Goal: Information Seeking & Learning: Find specific fact

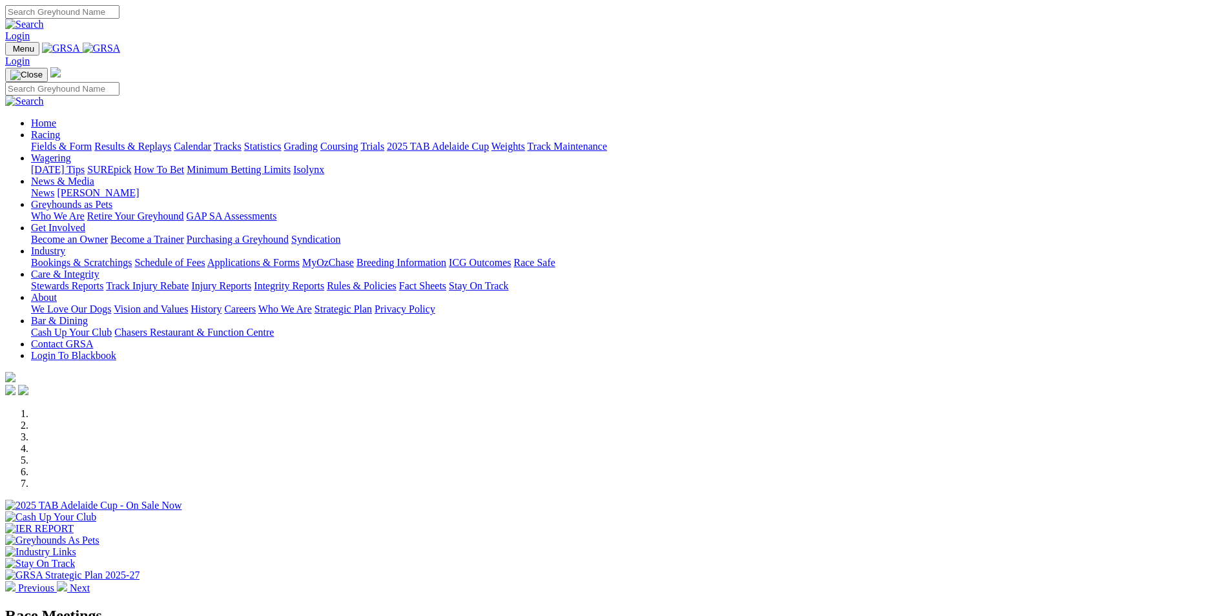
click at [60, 129] on link "Racing" at bounding box center [45, 134] width 29 height 11
click at [171, 141] on link "Results & Replays" at bounding box center [132, 146] width 77 height 11
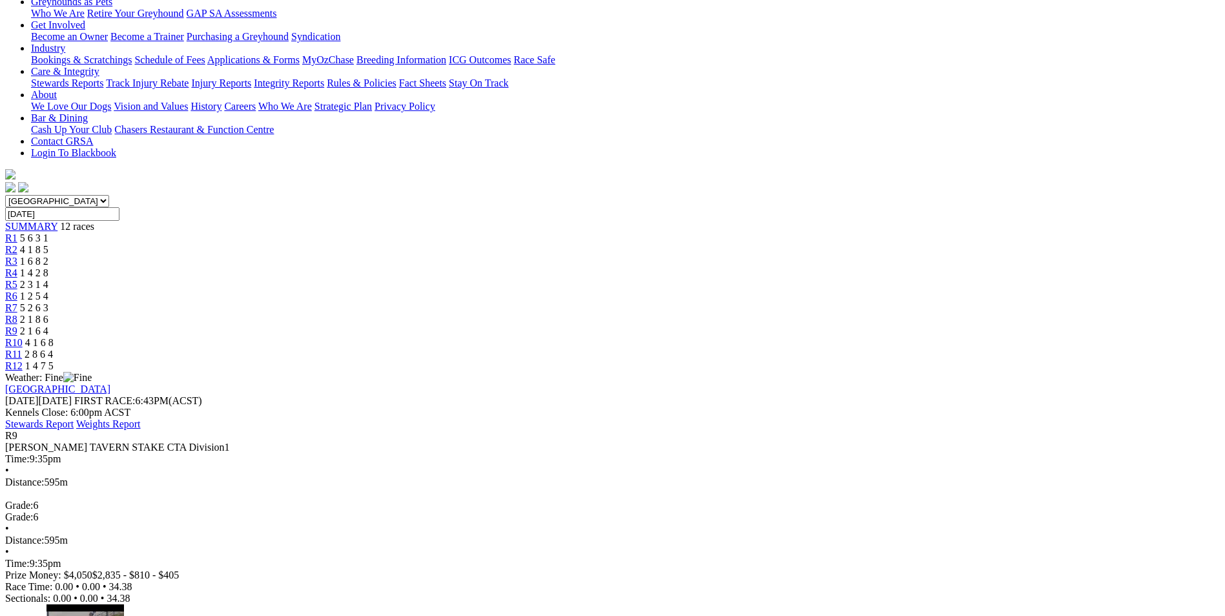
scroll to position [129, 0]
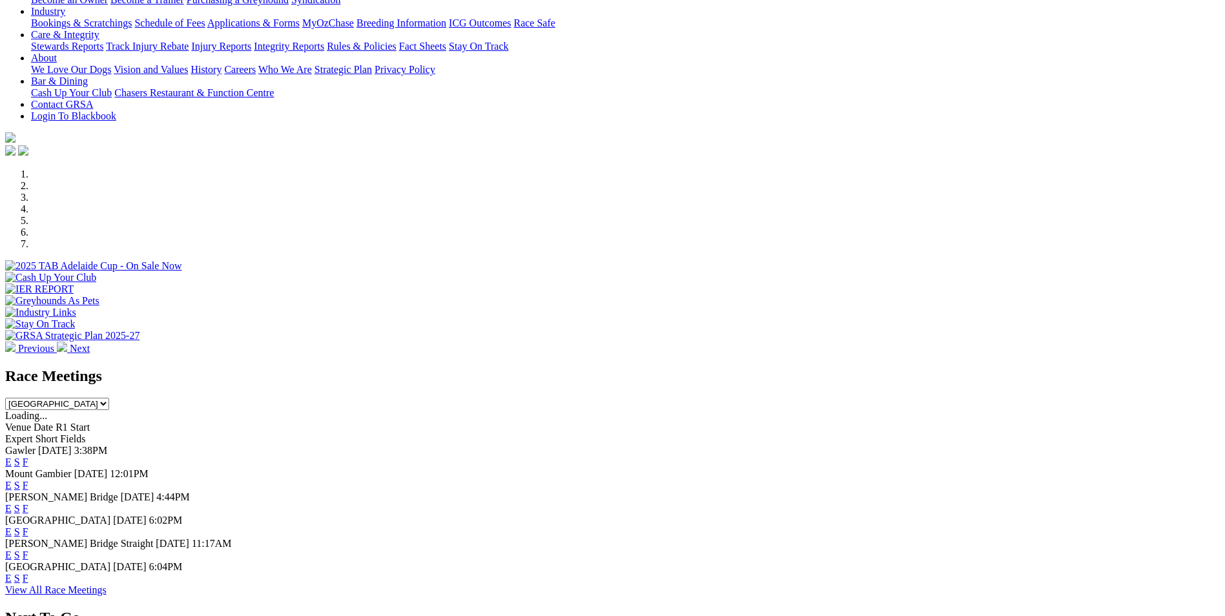
scroll to position [323, 0]
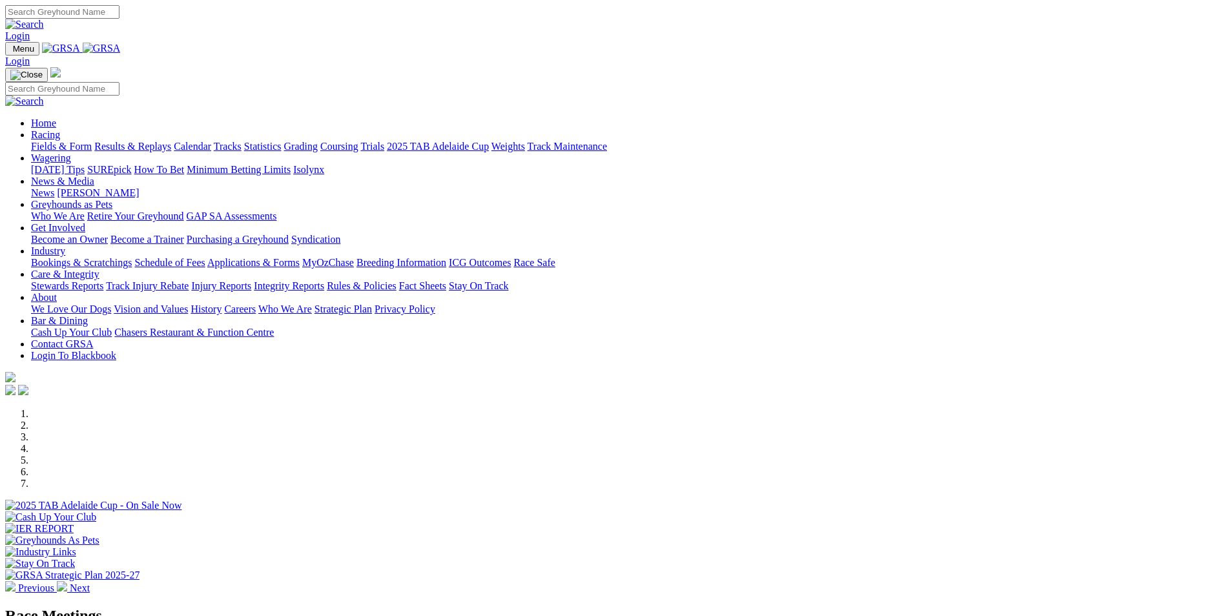
scroll to position [387, 0]
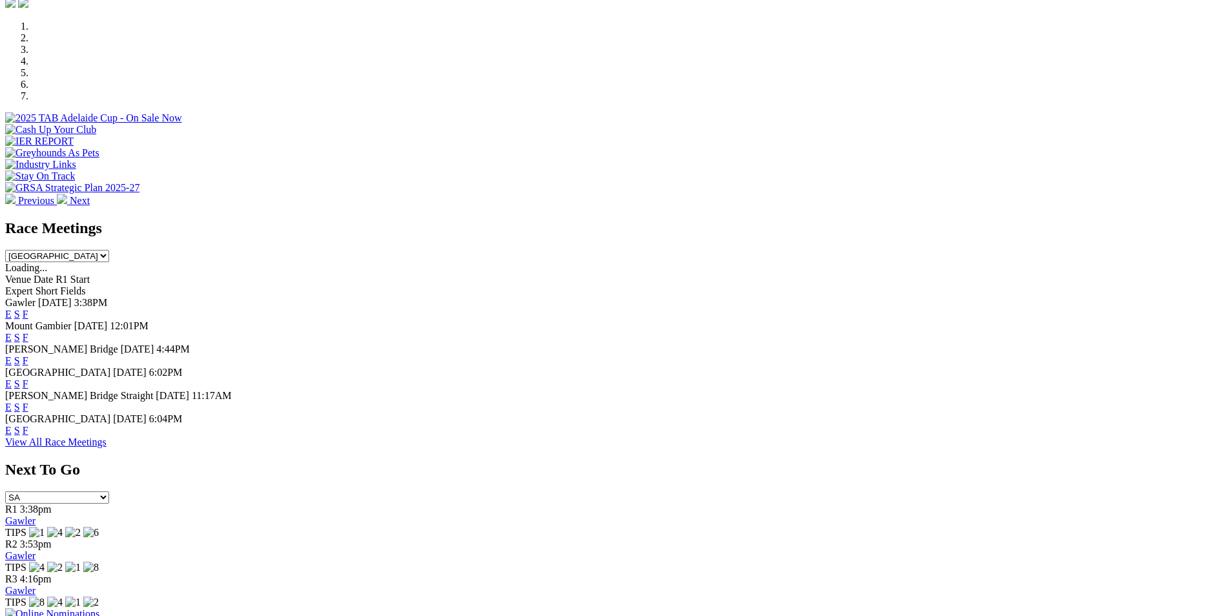
click at [28, 435] on link "F" at bounding box center [26, 430] width 6 height 11
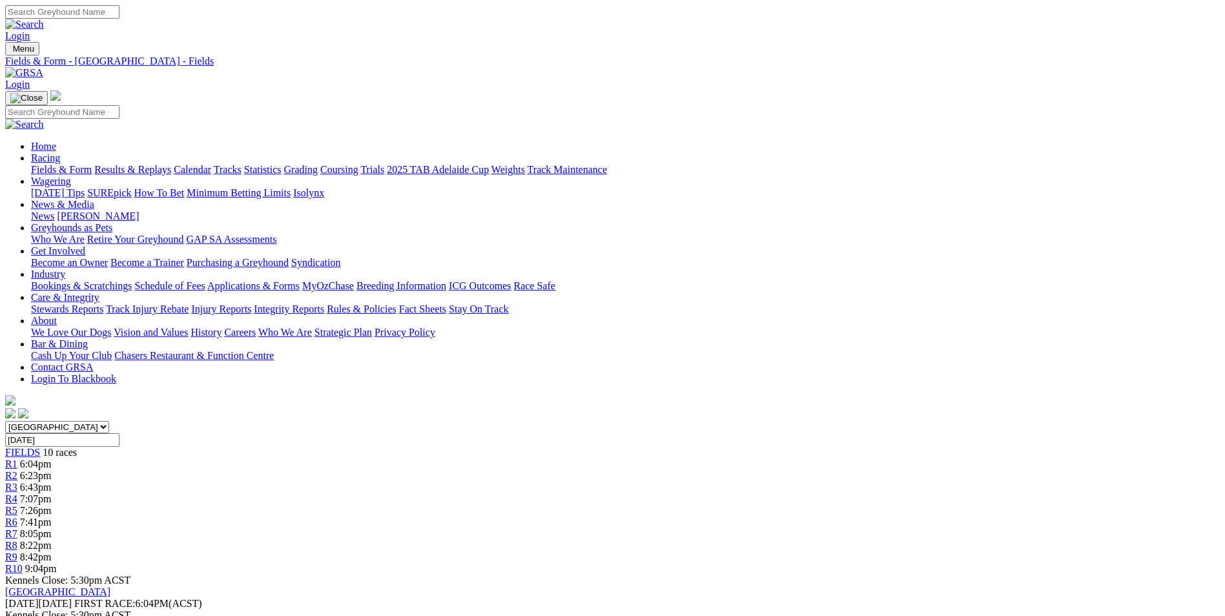
click at [119, 17] on input "Search" at bounding box center [62, 12] width 114 height 14
type input "double helix"
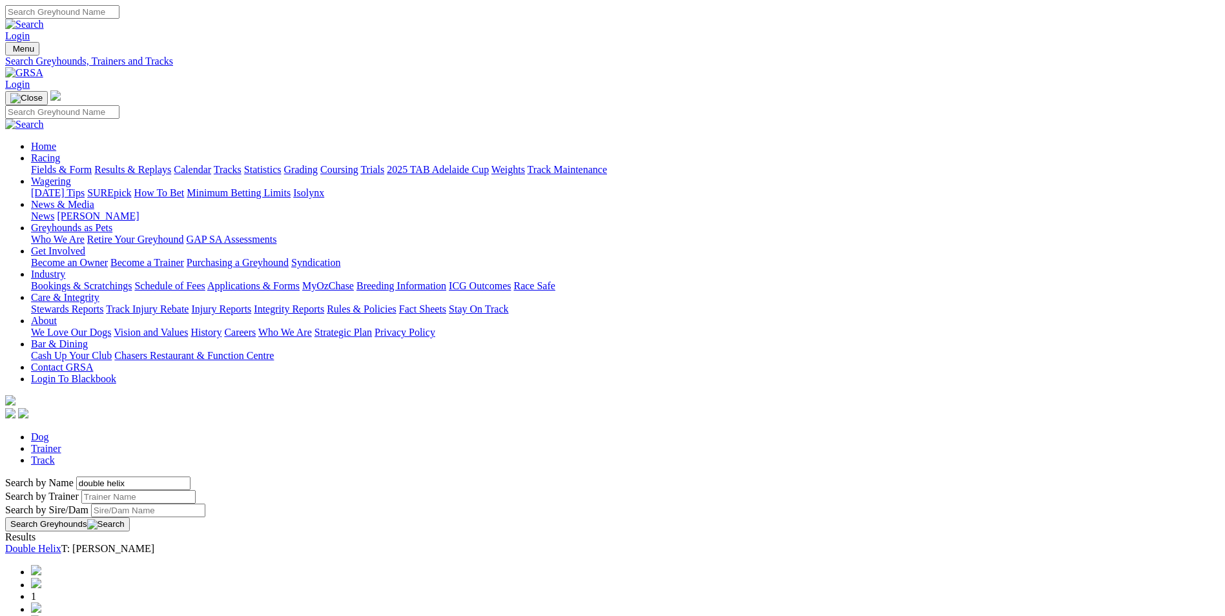
click at [61, 543] on link "Double Helix" at bounding box center [33, 548] width 56 height 11
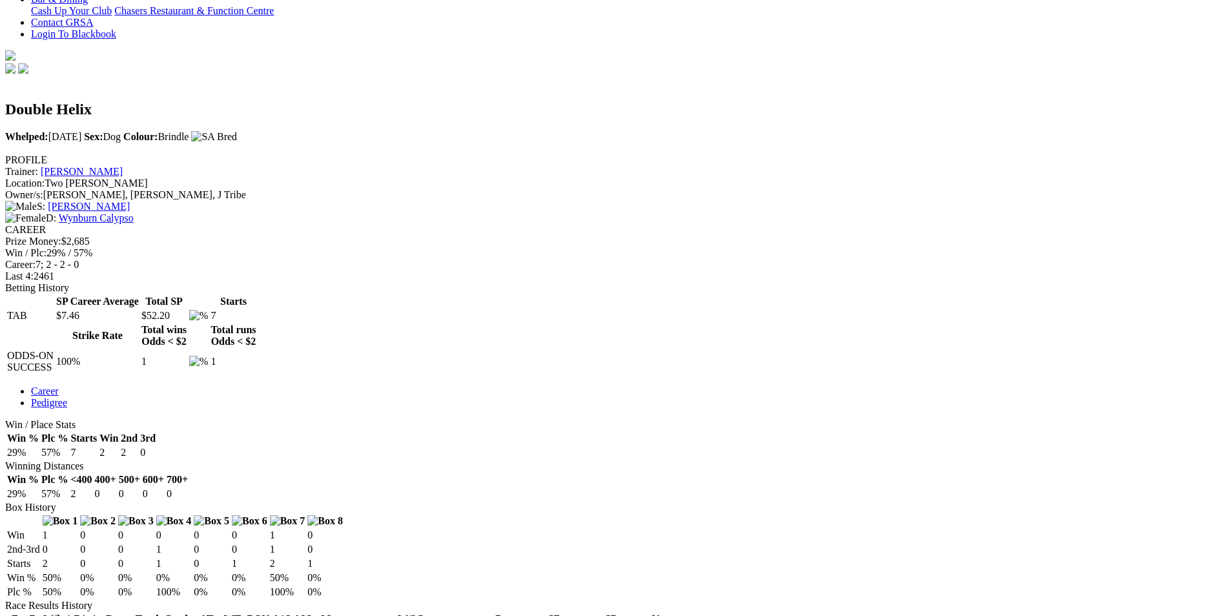
scroll to position [323, 0]
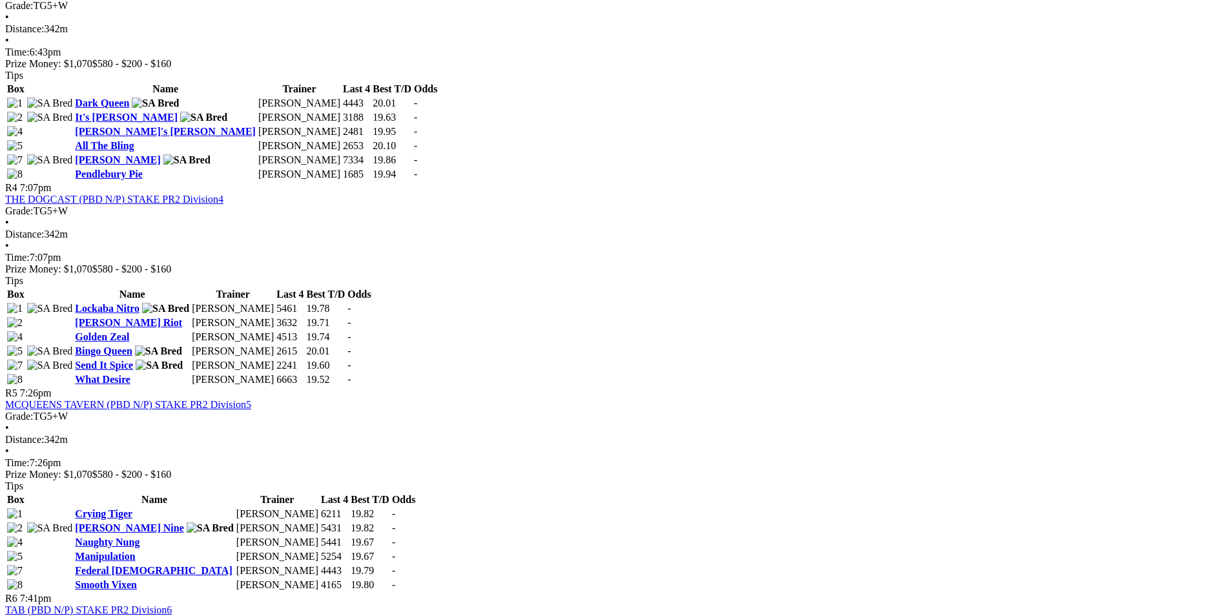
scroll to position [1033, 0]
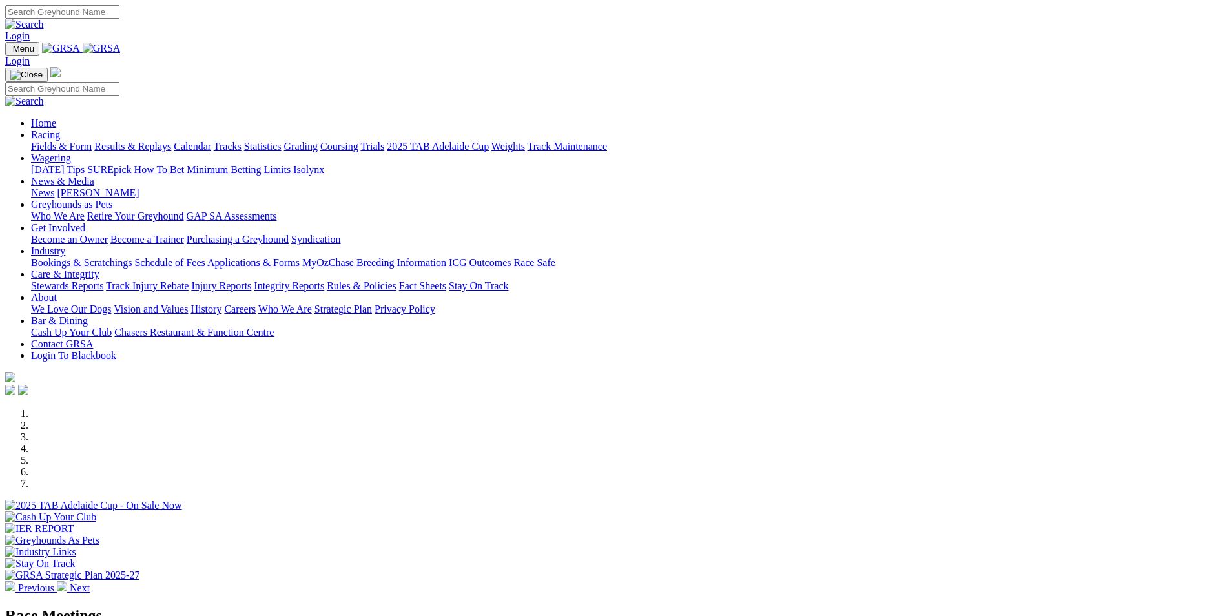
scroll to position [452, 0]
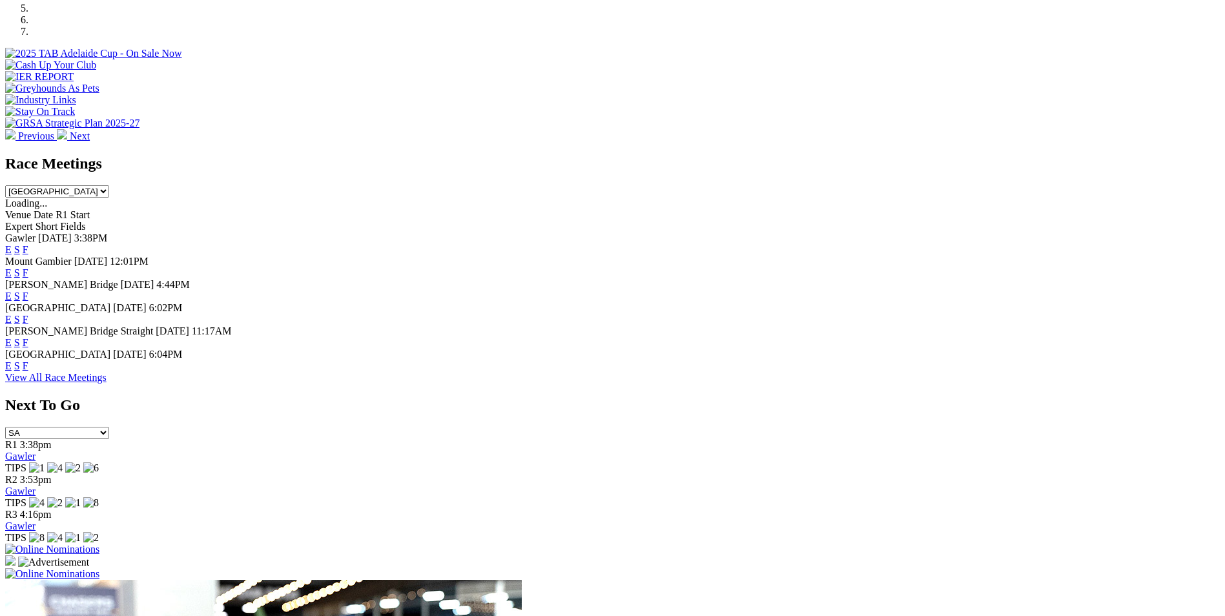
click at [28, 314] on link "F" at bounding box center [26, 319] width 6 height 11
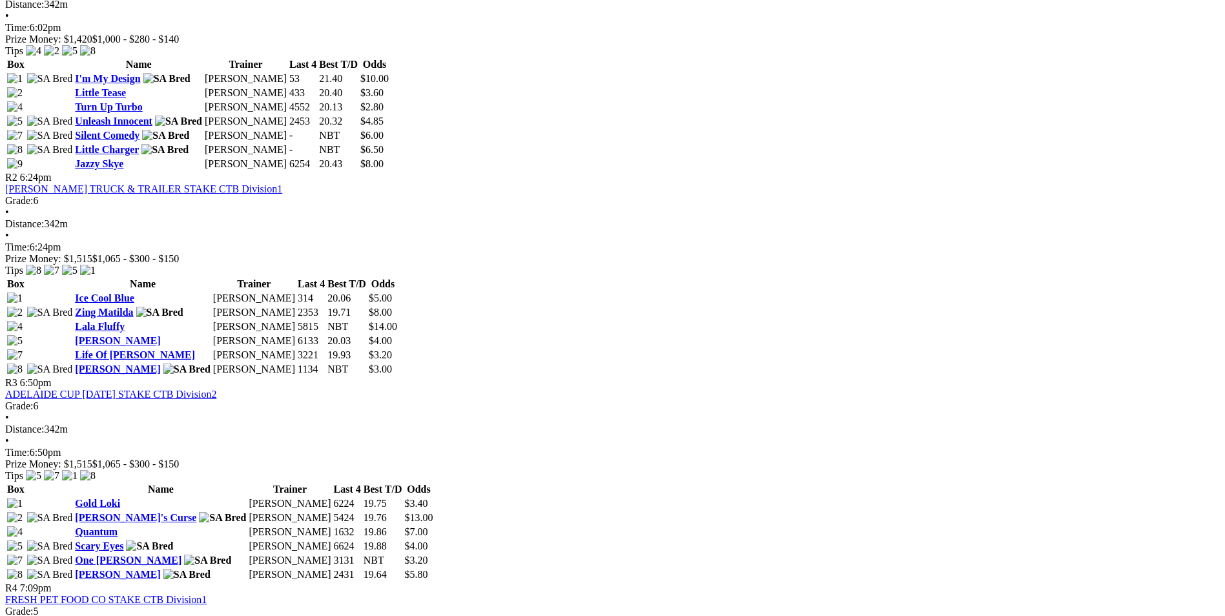
scroll to position [710, 0]
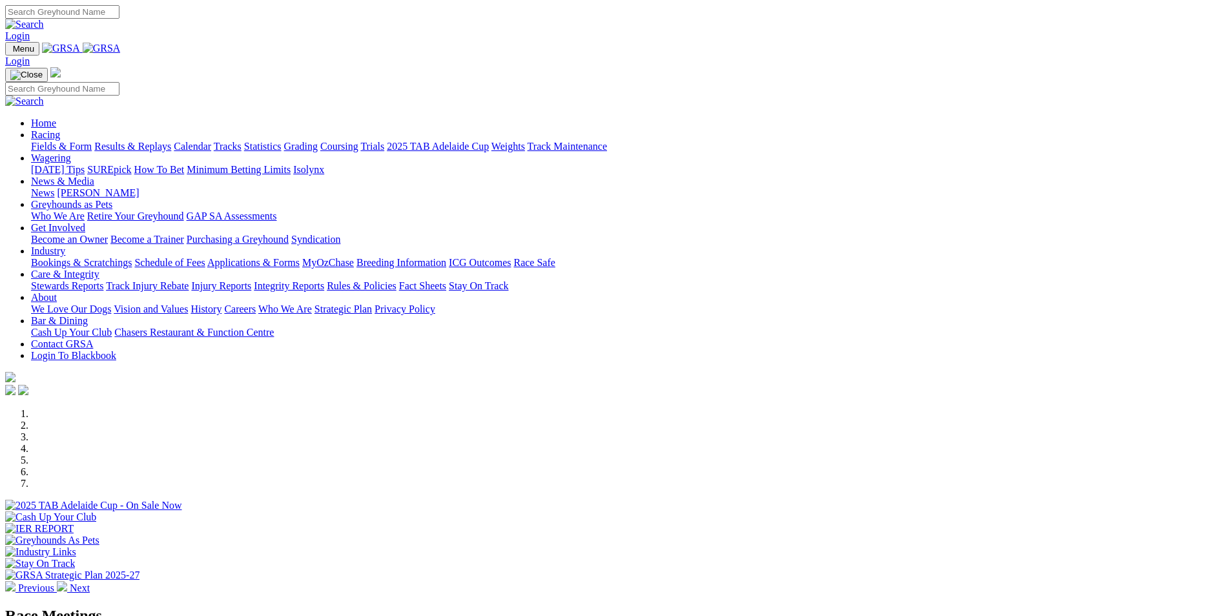
click at [60, 129] on link "Racing" at bounding box center [45, 134] width 29 height 11
click at [171, 141] on link "Results & Replays" at bounding box center [132, 146] width 77 height 11
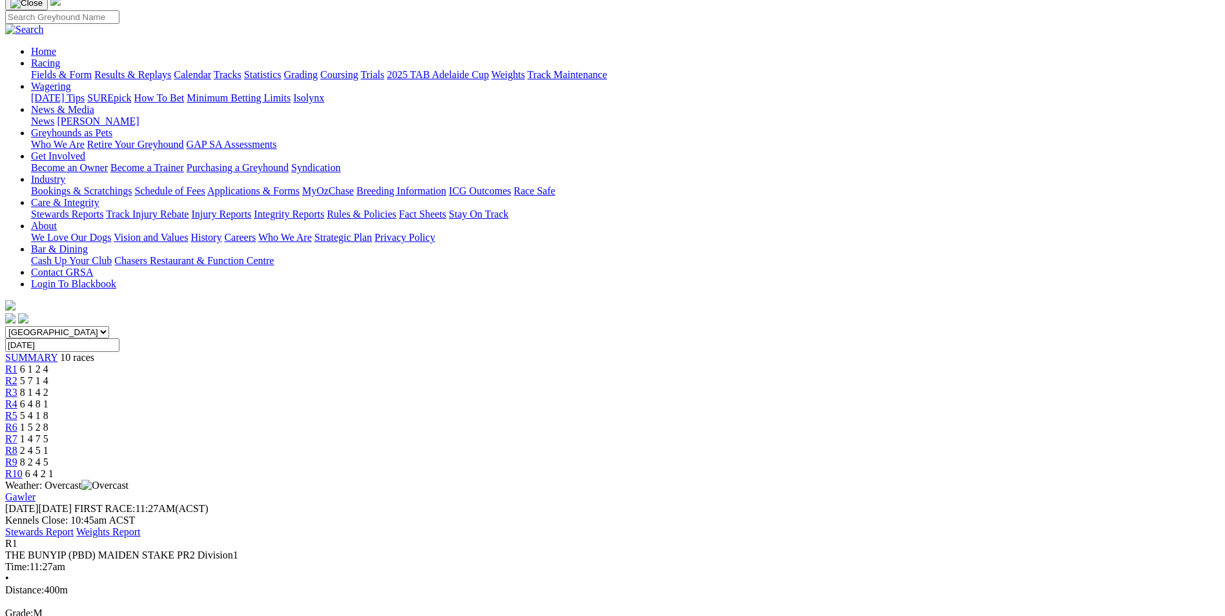
scroll to position [129, 0]
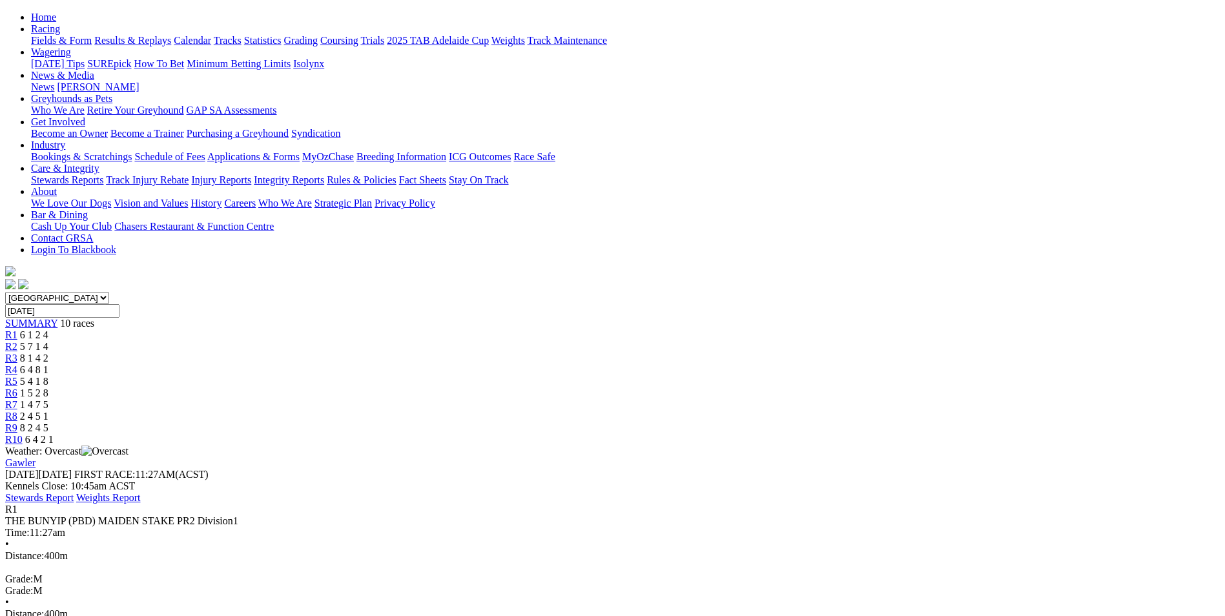
click at [48, 341] on span "5 7 1 4" at bounding box center [34, 346] width 28 height 11
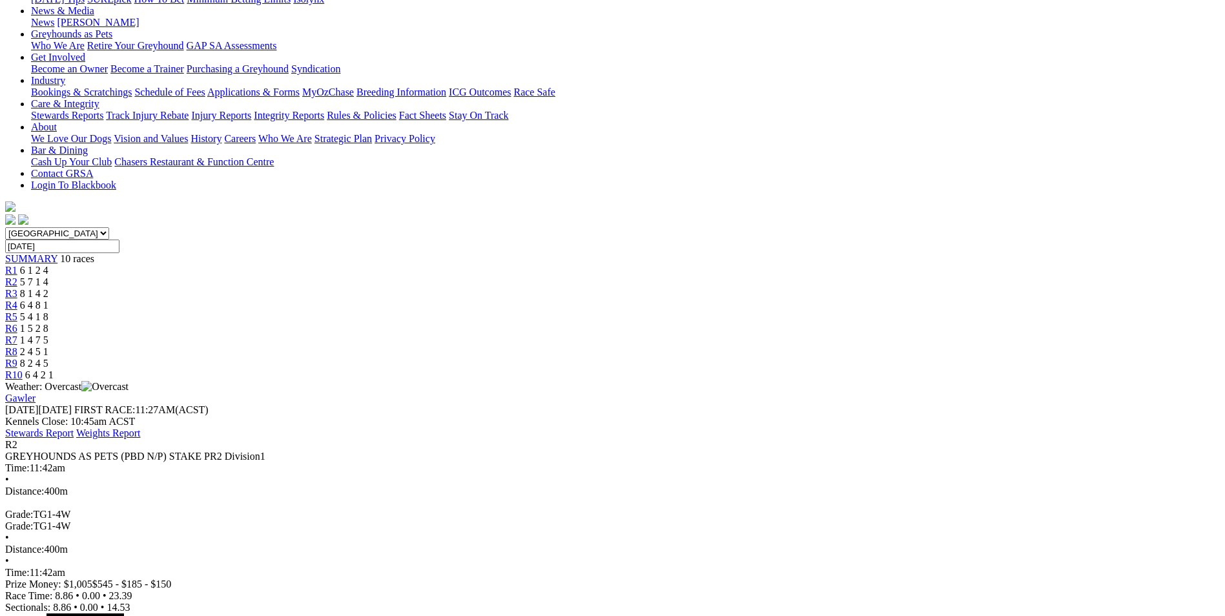
click at [488, 288] on div "R3 8 1 4 2" at bounding box center [612, 294] width 1214 height 12
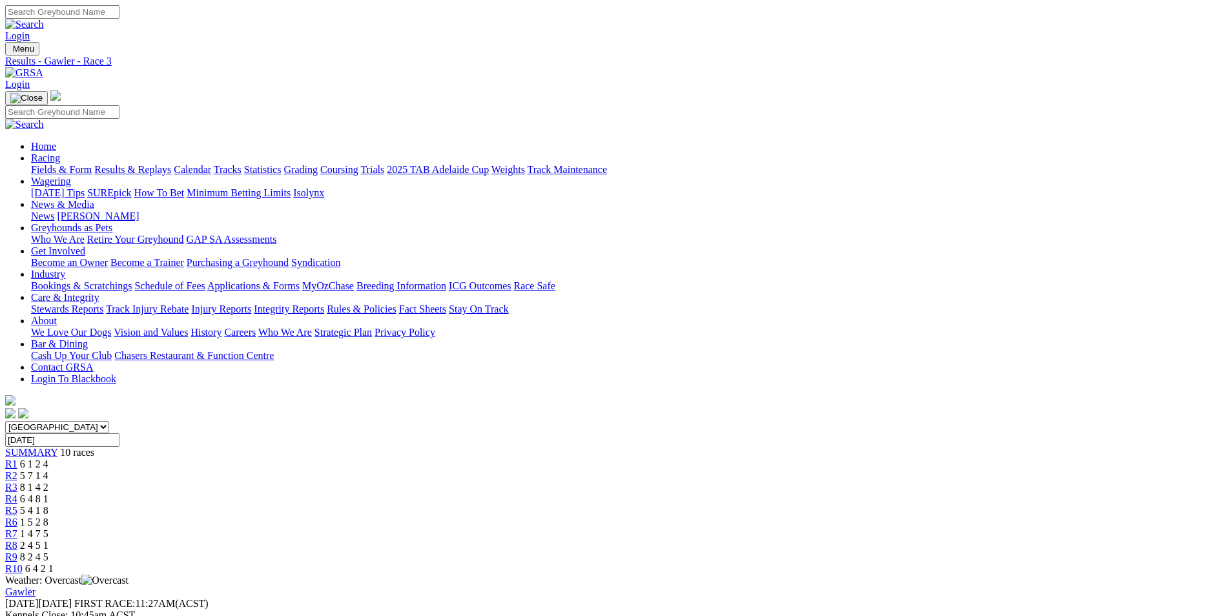
click at [17, 493] on link "R4" at bounding box center [11, 498] width 12 height 11
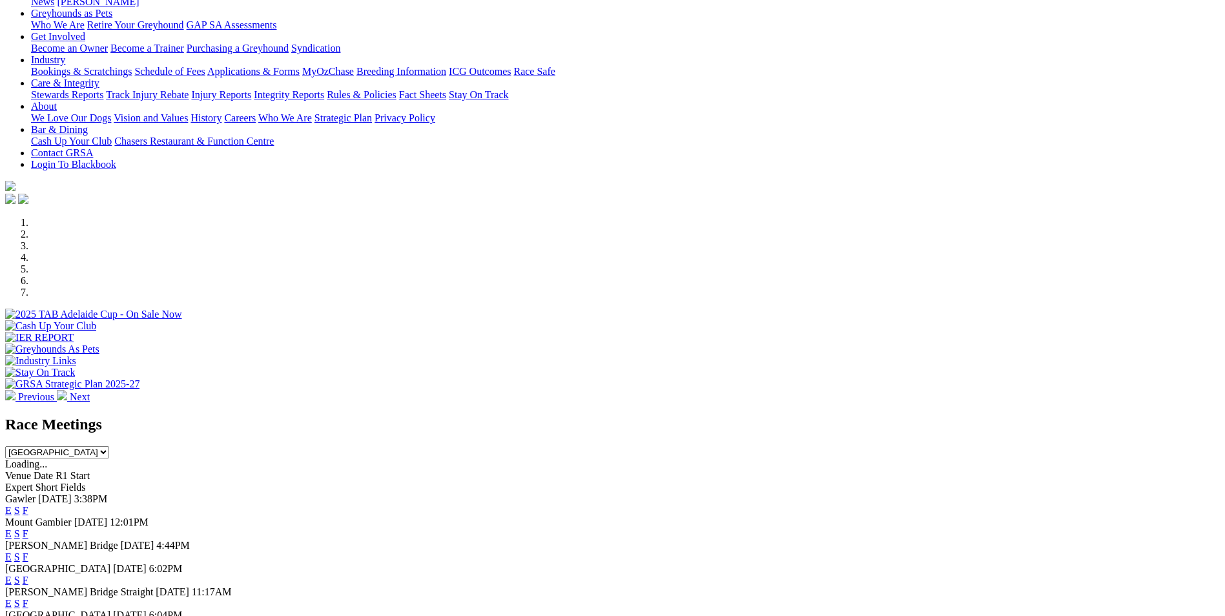
scroll to position [323, 0]
